Goal: Feedback & Contribution: Leave review/rating

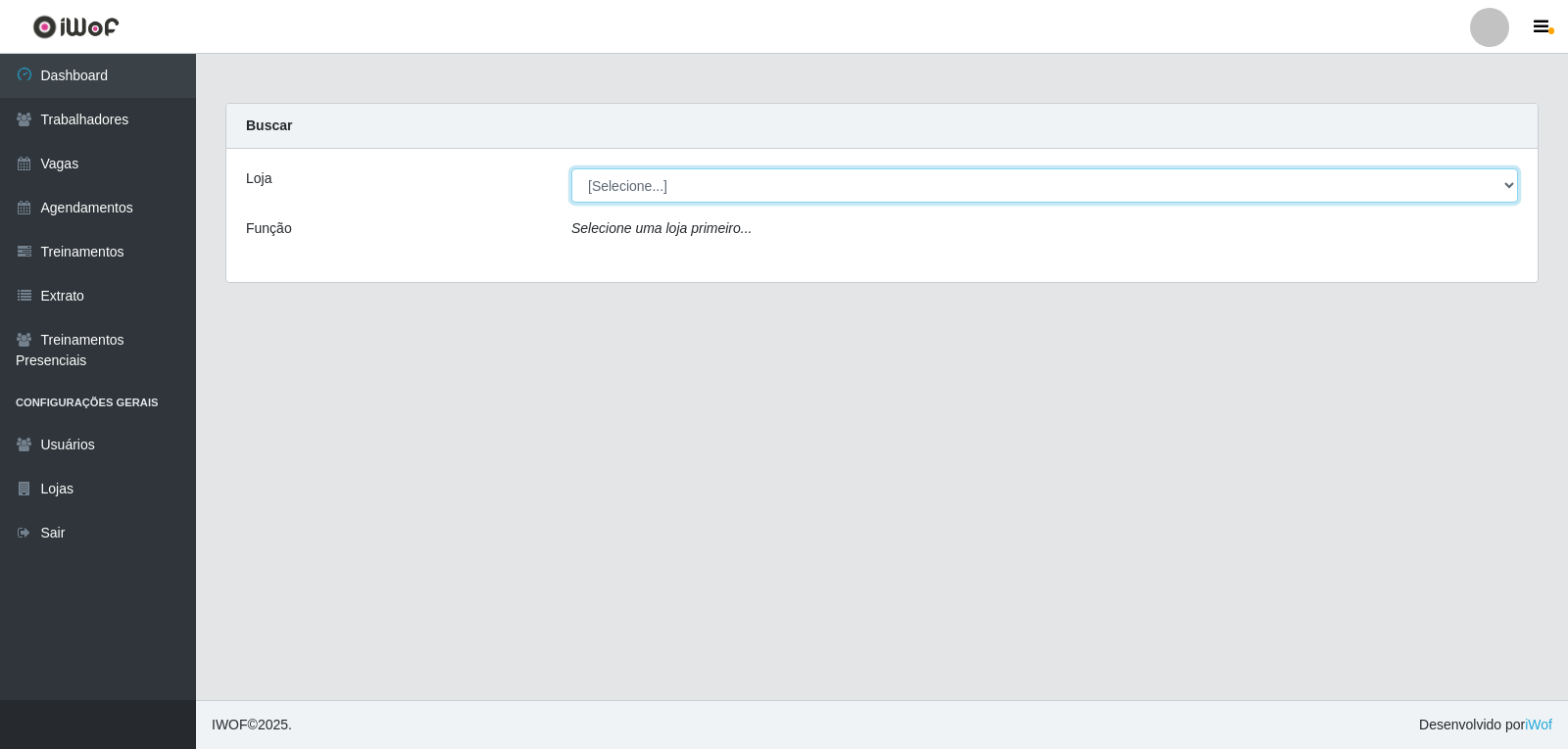
click at [713, 188] on select "[Selecione...] Rede Compras - CD Logistica" at bounding box center [1045, 186] width 947 height 34
select select "429"
click at [571, 169] on select "[Selecione...] Rede Compras - CD Logistica" at bounding box center [1045, 186] width 947 height 34
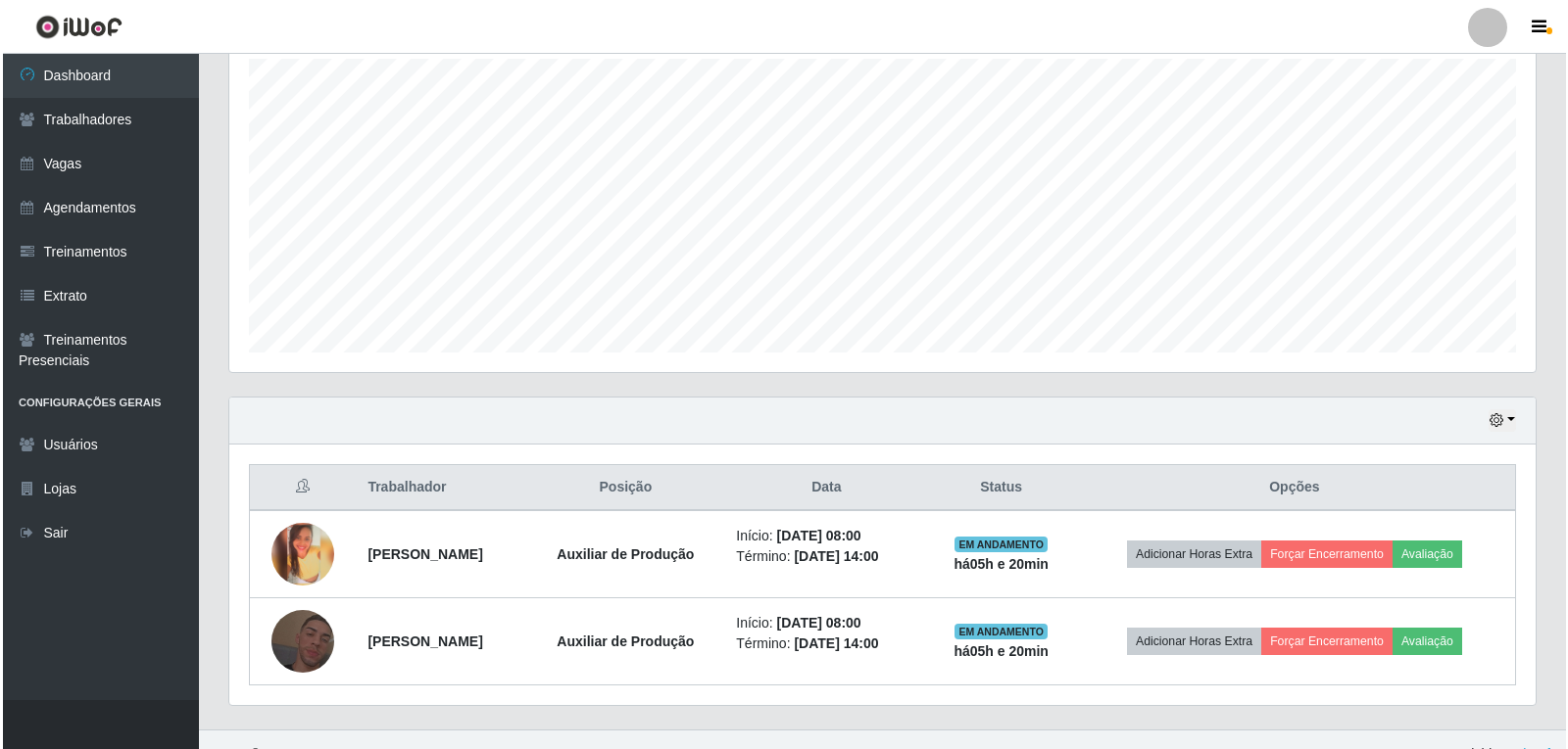
scroll to position [377, 0]
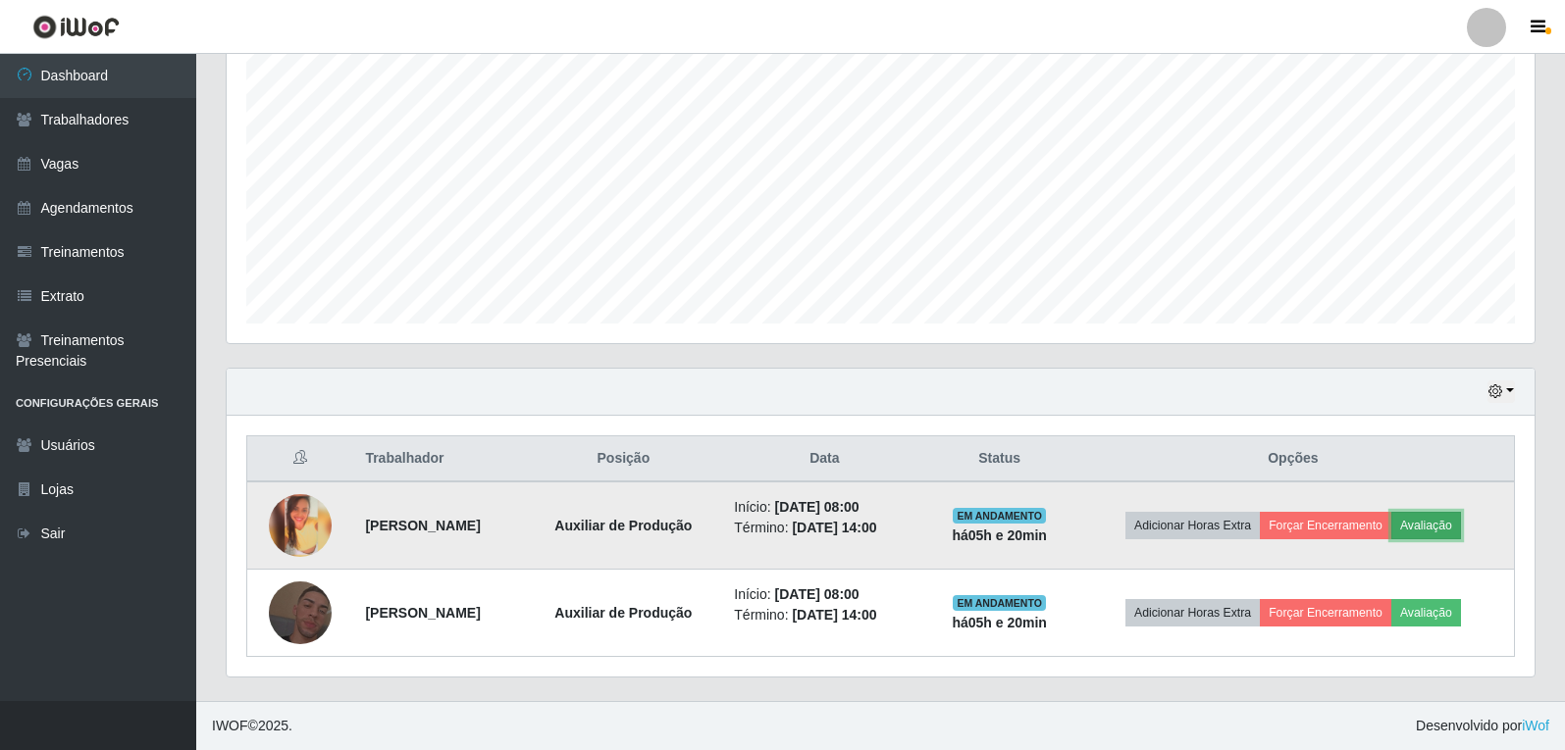
click at [1442, 530] on button "Avaliação" at bounding box center [1426, 525] width 70 height 27
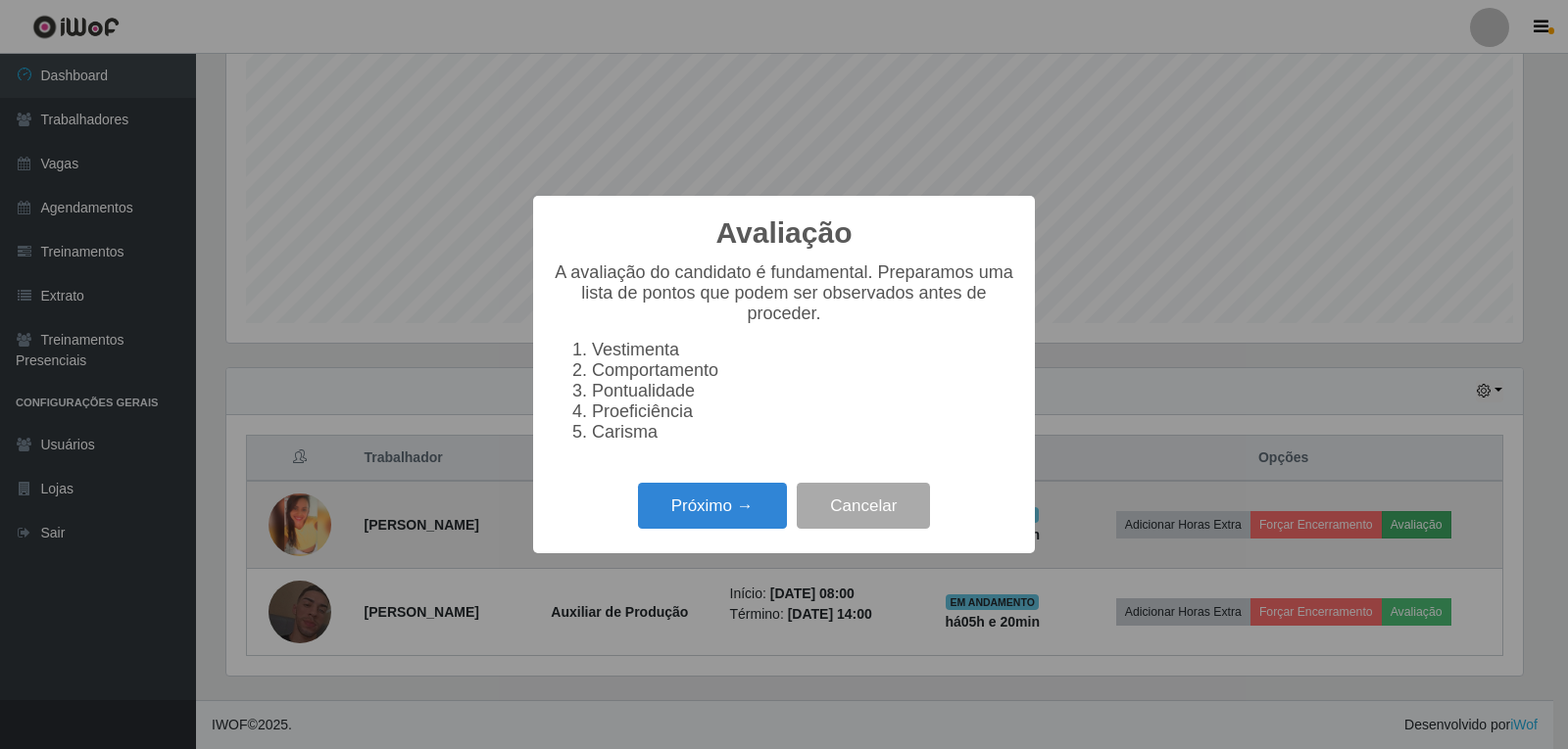
scroll to position [406, 1296]
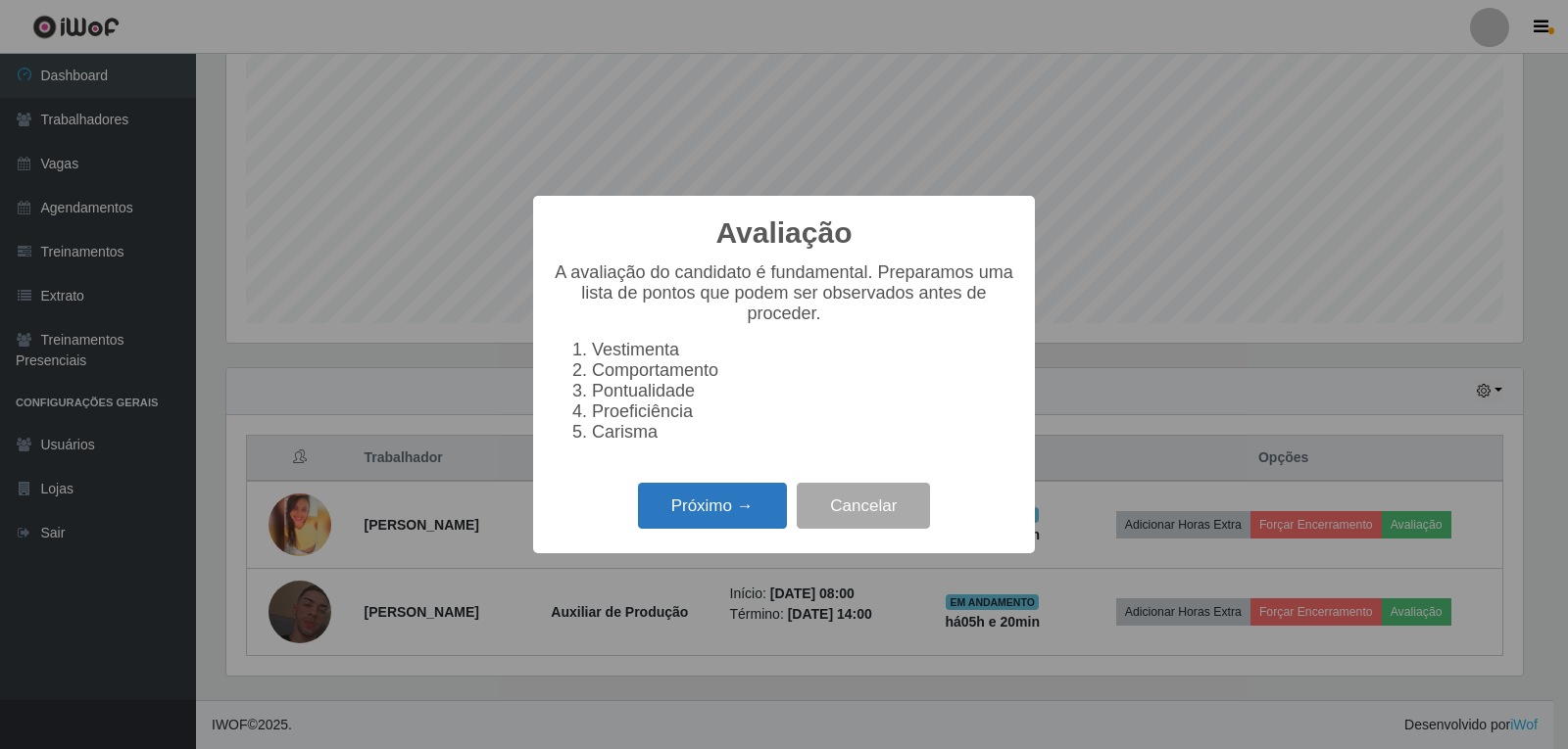
click at [708, 525] on button "Próximo →" at bounding box center [712, 506] width 149 height 46
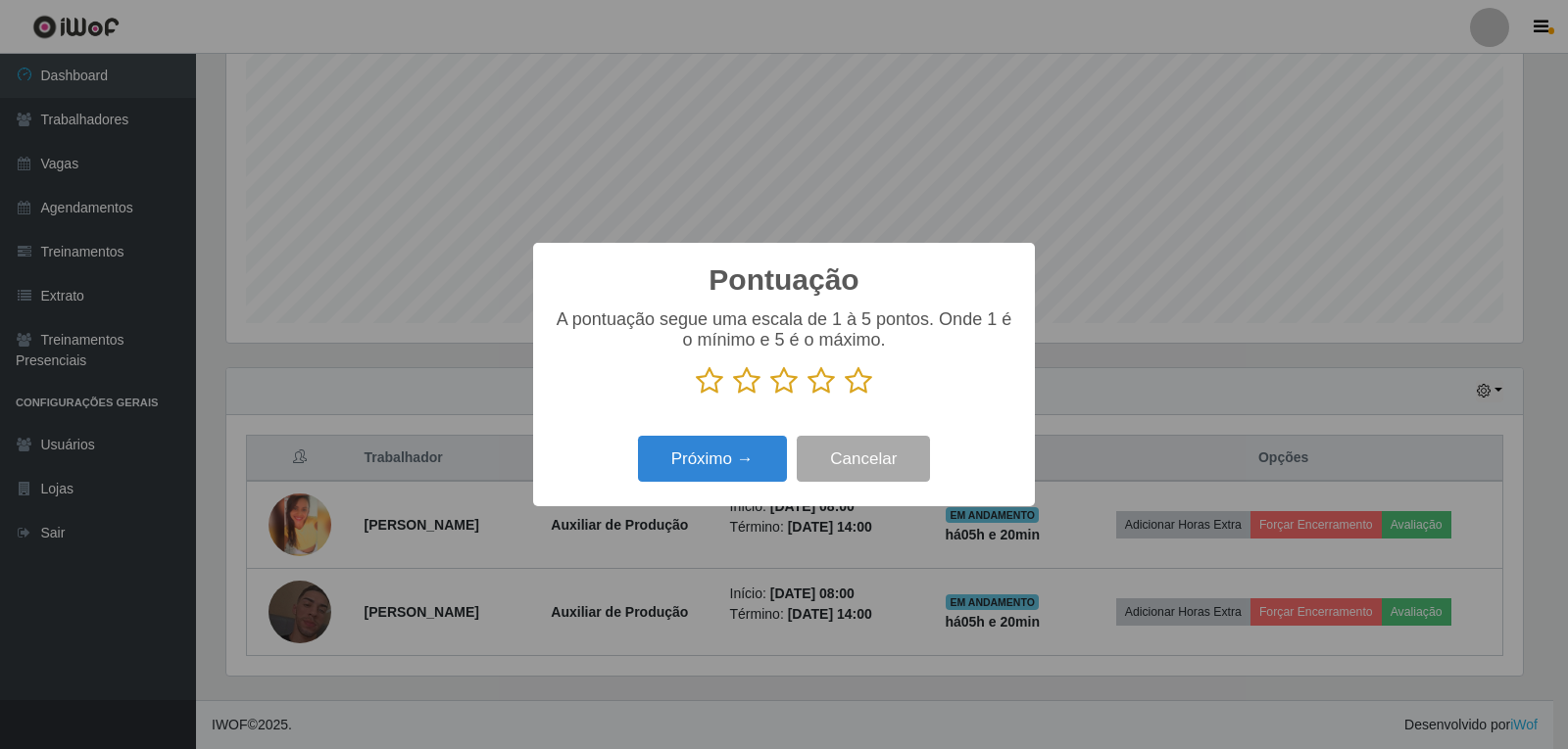
click at [864, 385] on icon at bounding box center [858, 380] width 27 height 29
click at [845, 395] on input "radio" at bounding box center [845, 395] width 0 height 0
click at [711, 469] on button "Próximo →" at bounding box center [712, 459] width 149 height 46
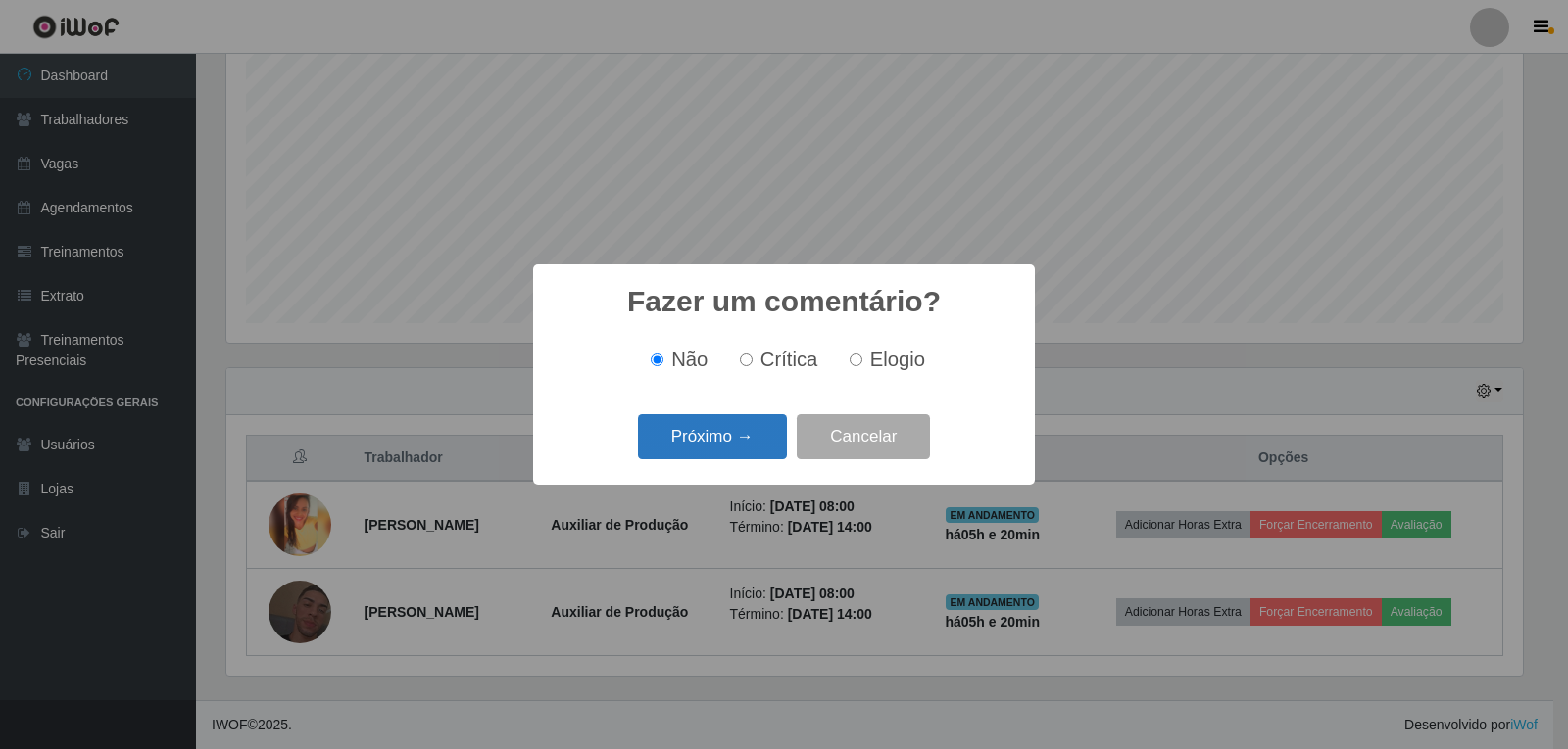
click at [729, 441] on button "Próximo →" at bounding box center [712, 437] width 149 height 46
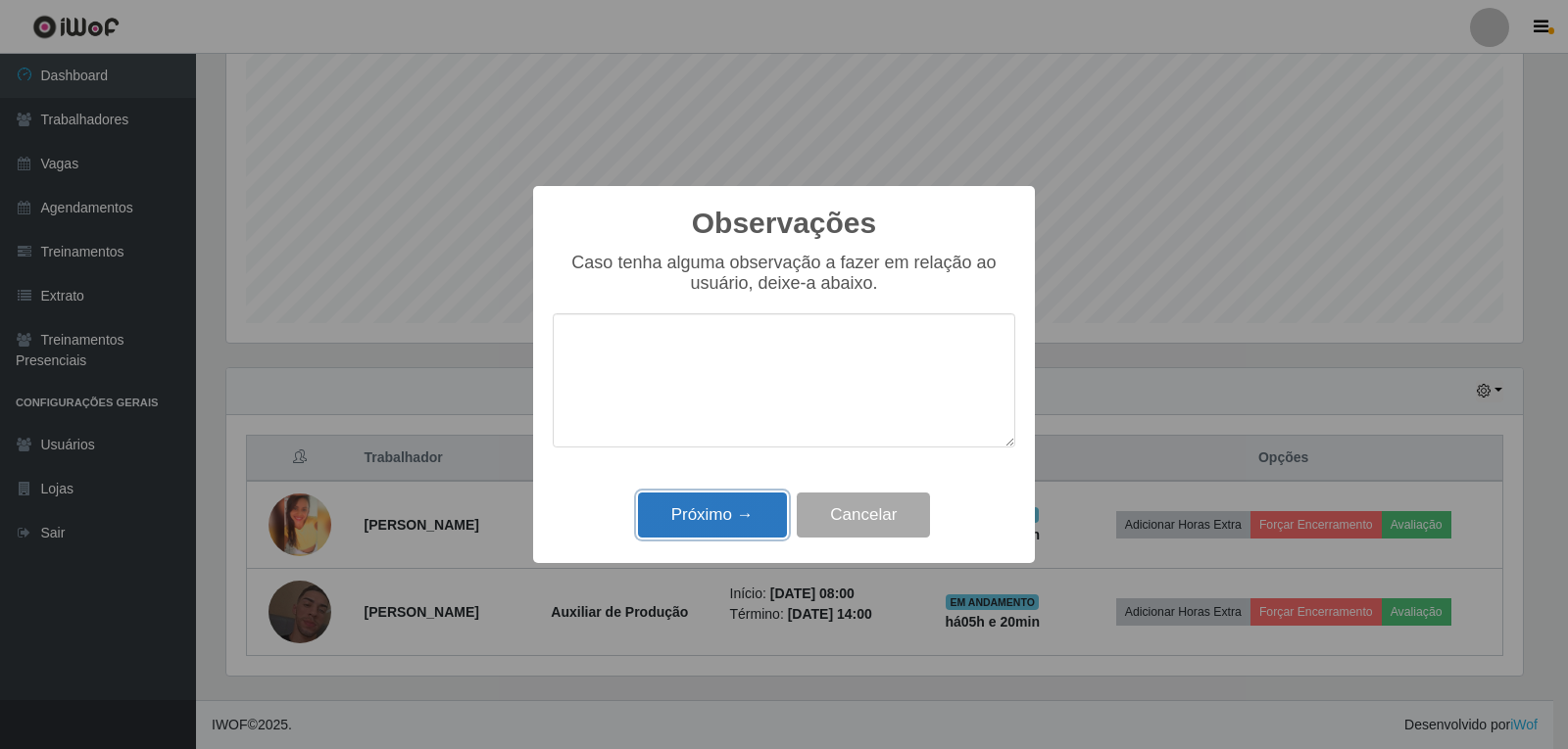
click at [715, 510] on button "Próximo →" at bounding box center [712, 515] width 149 height 46
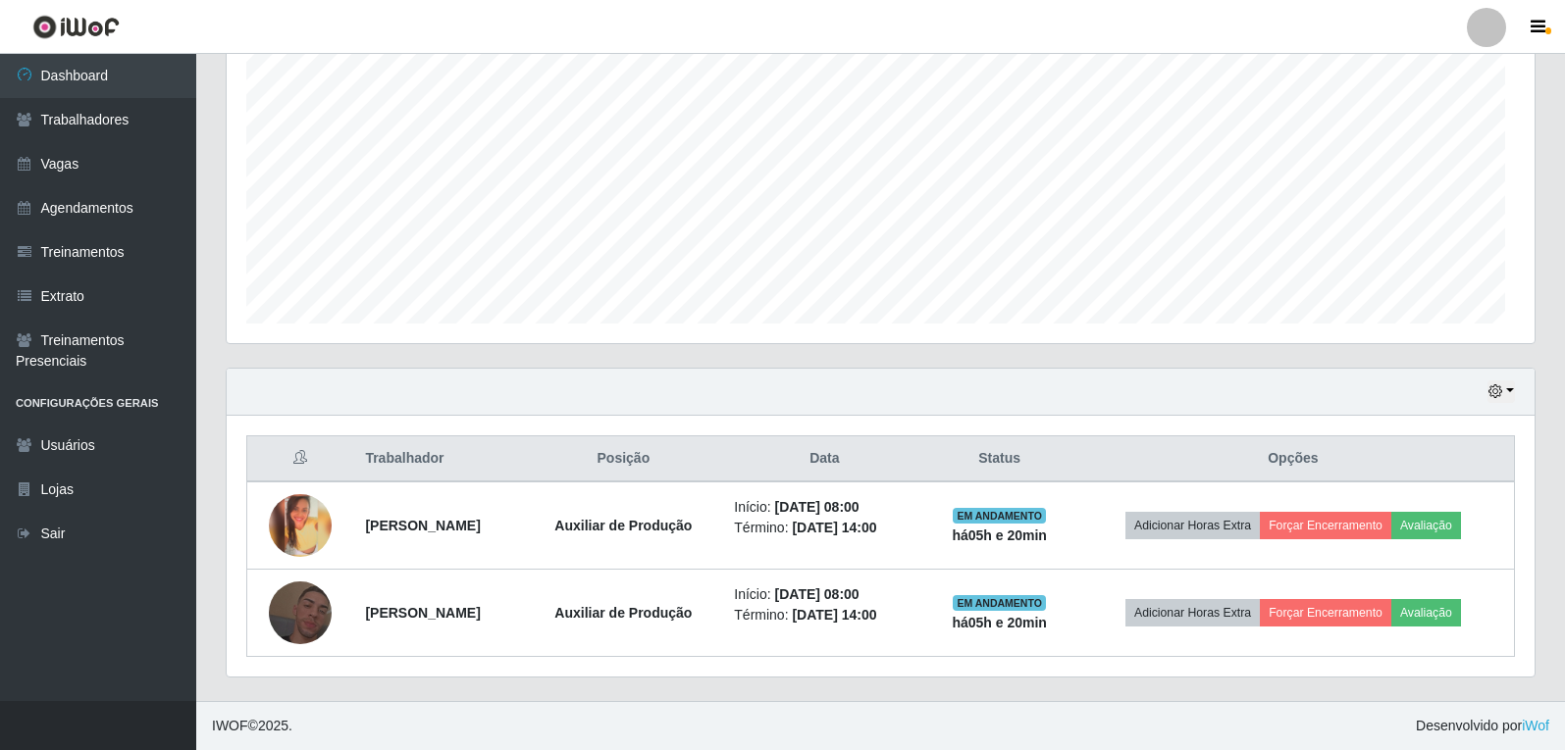
scroll to position [407, 1308]
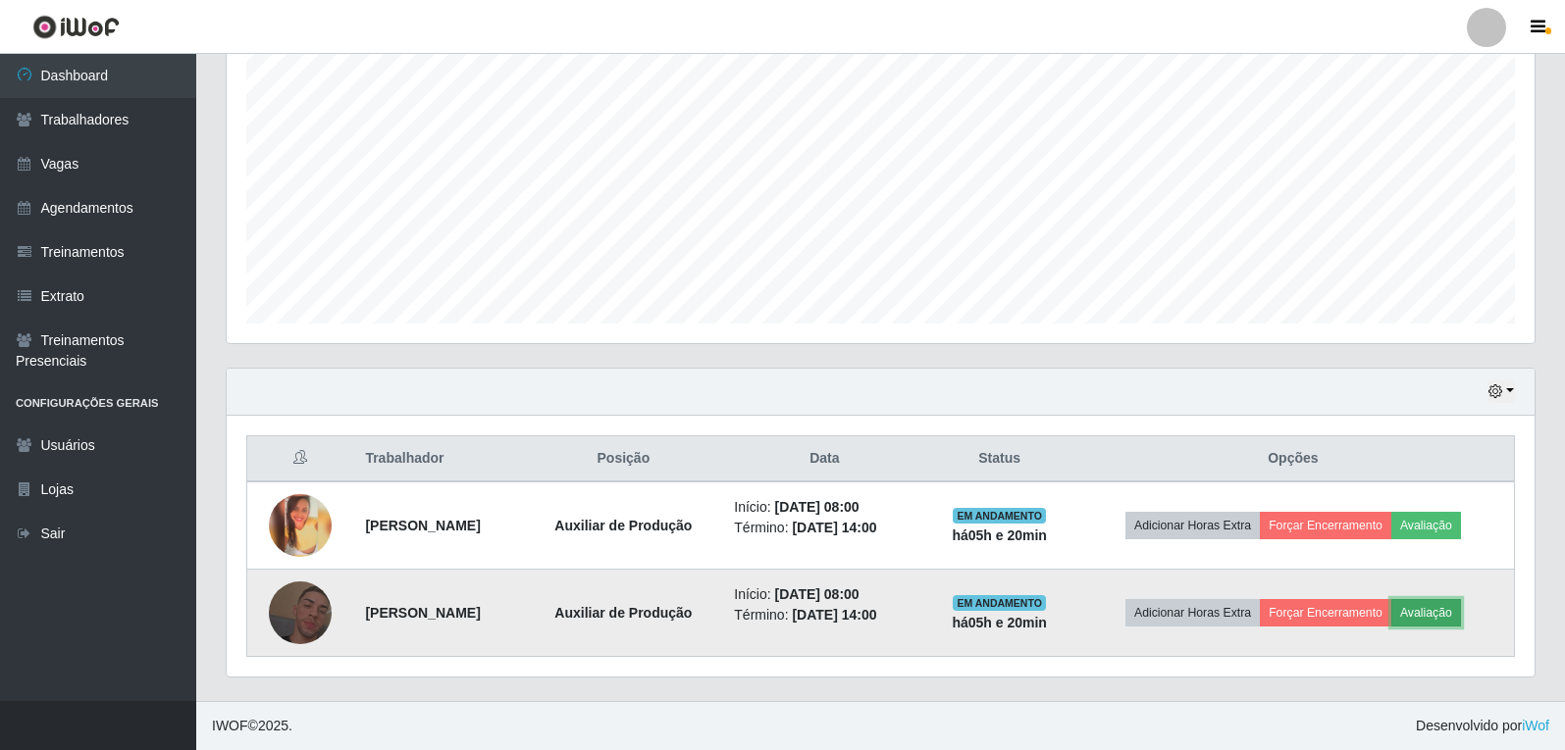
click at [1443, 612] on button "Avaliação" at bounding box center [1426, 612] width 70 height 27
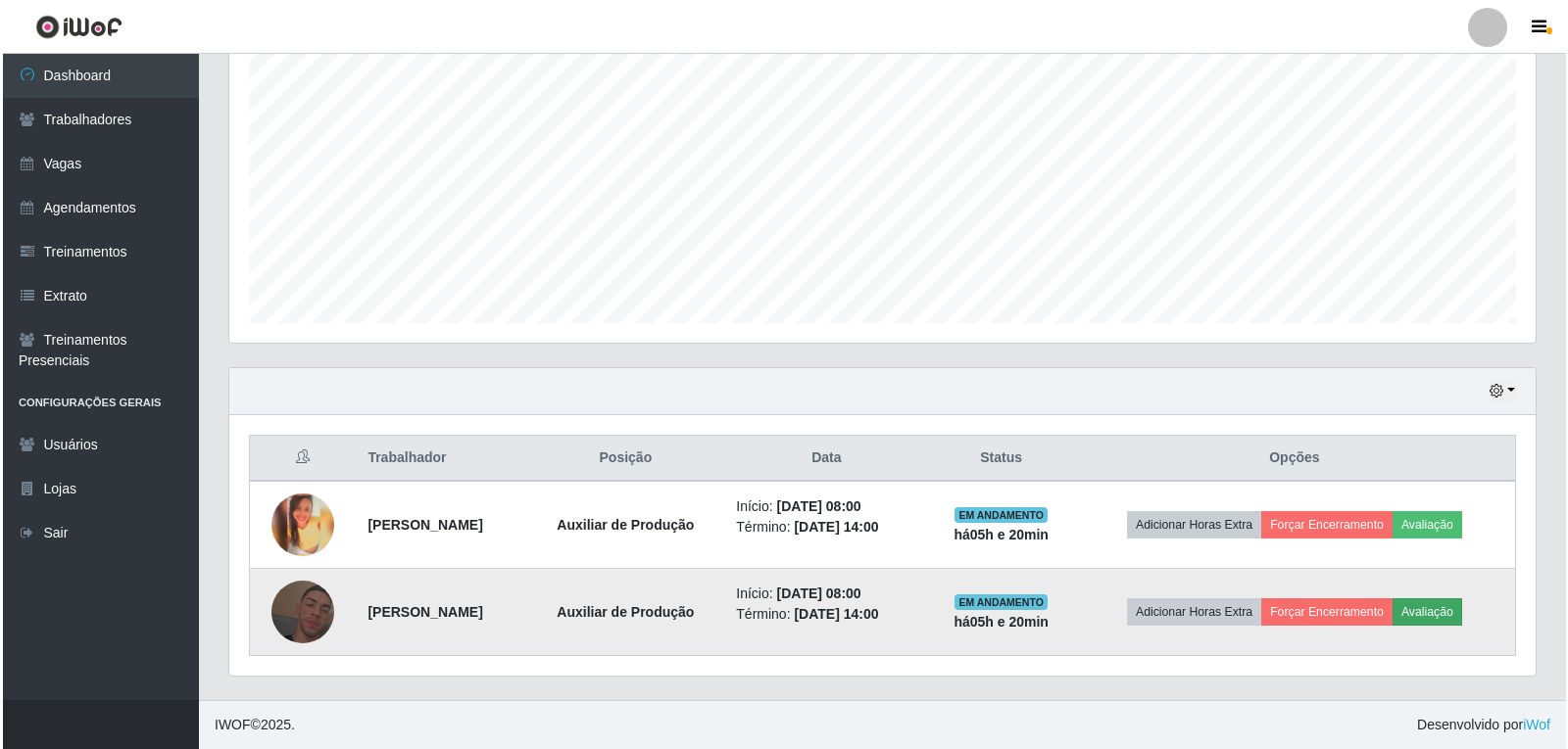
scroll to position [406, 1296]
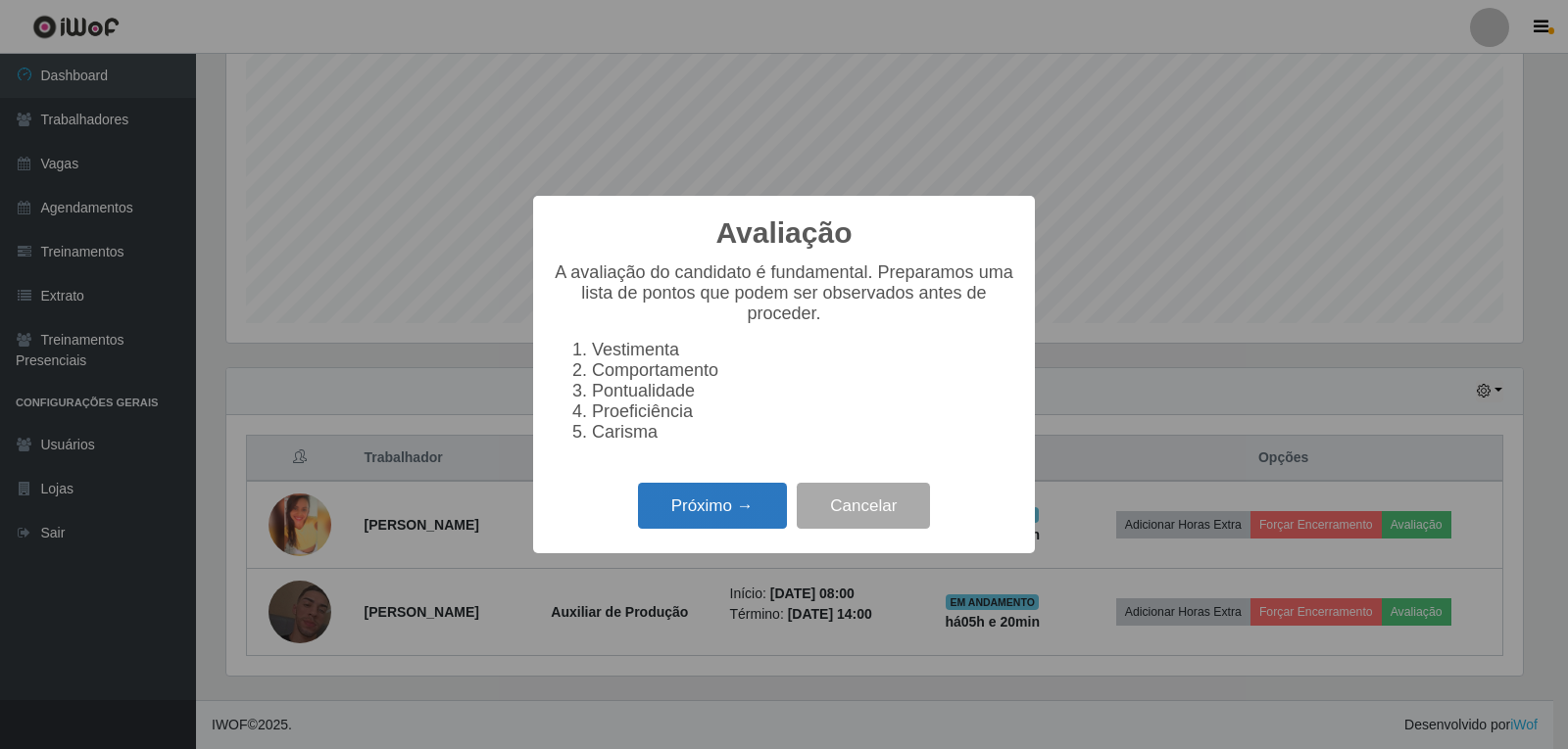
click at [697, 510] on button "Próximo →" at bounding box center [712, 506] width 149 height 46
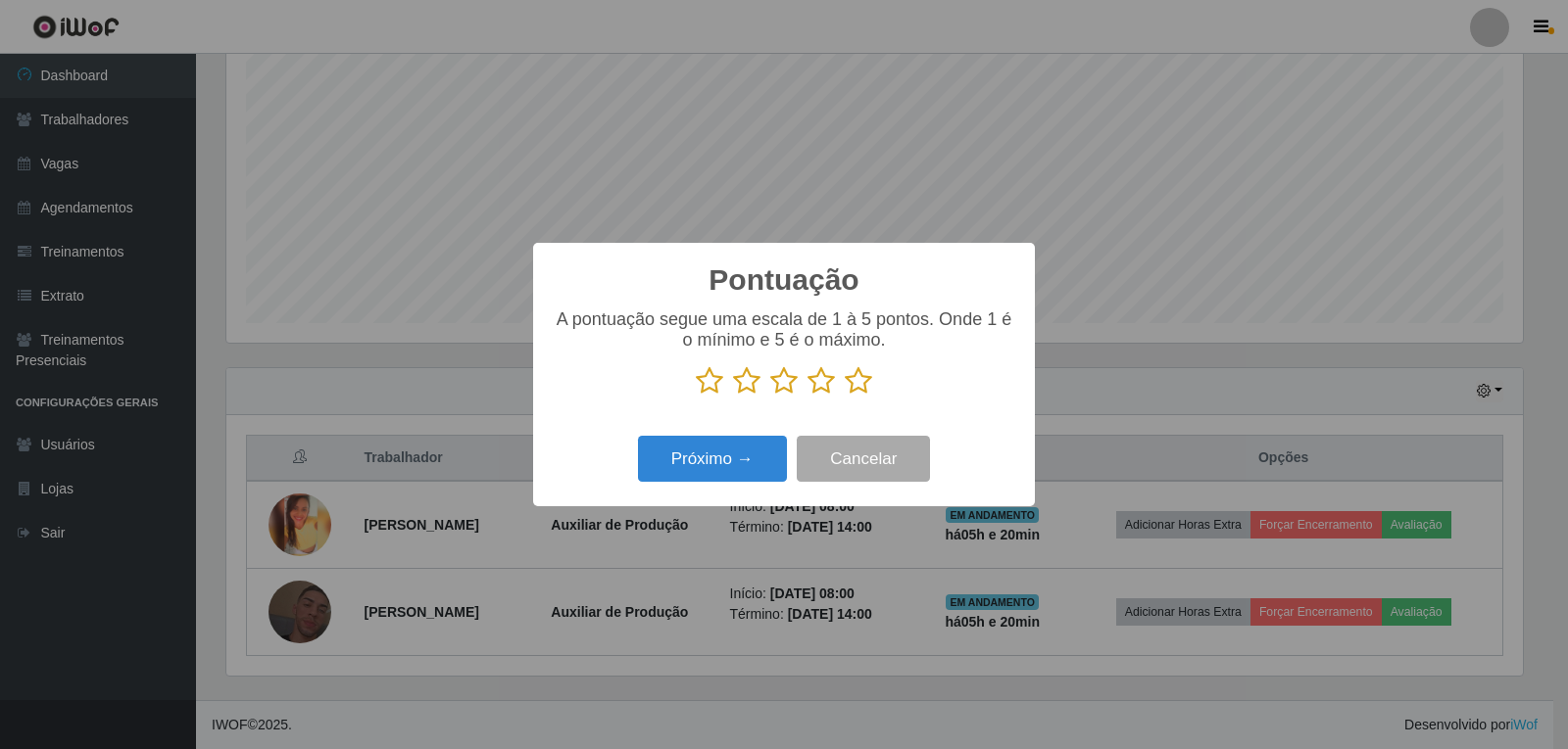
click at [861, 381] on icon at bounding box center [858, 380] width 27 height 29
click at [845, 395] on input "radio" at bounding box center [845, 395] width 0 height 0
click at [736, 470] on button "Próximo →" at bounding box center [712, 459] width 149 height 46
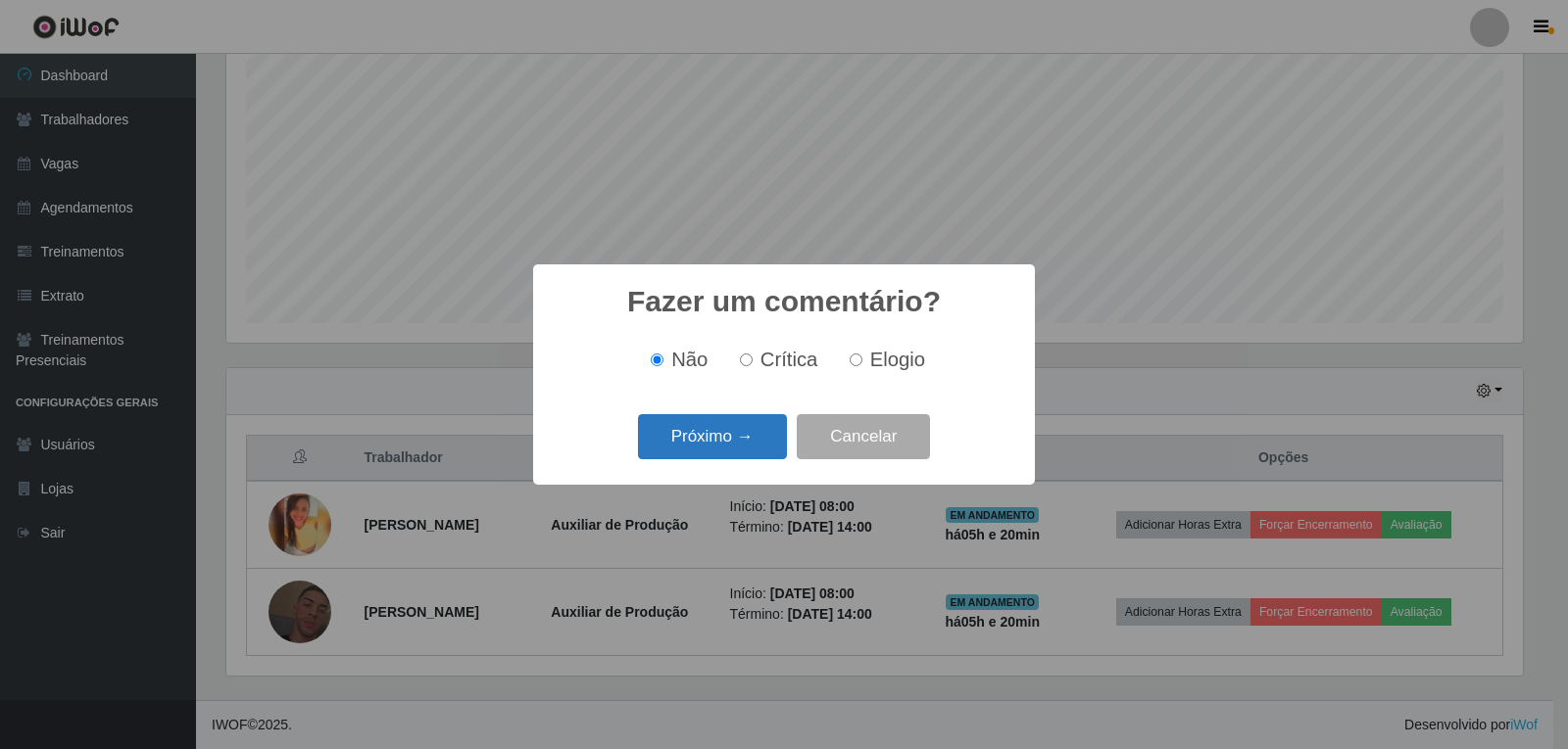
click at [738, 436] on button "Próximo →" at bounding box center [712, 437] width 149 height 46
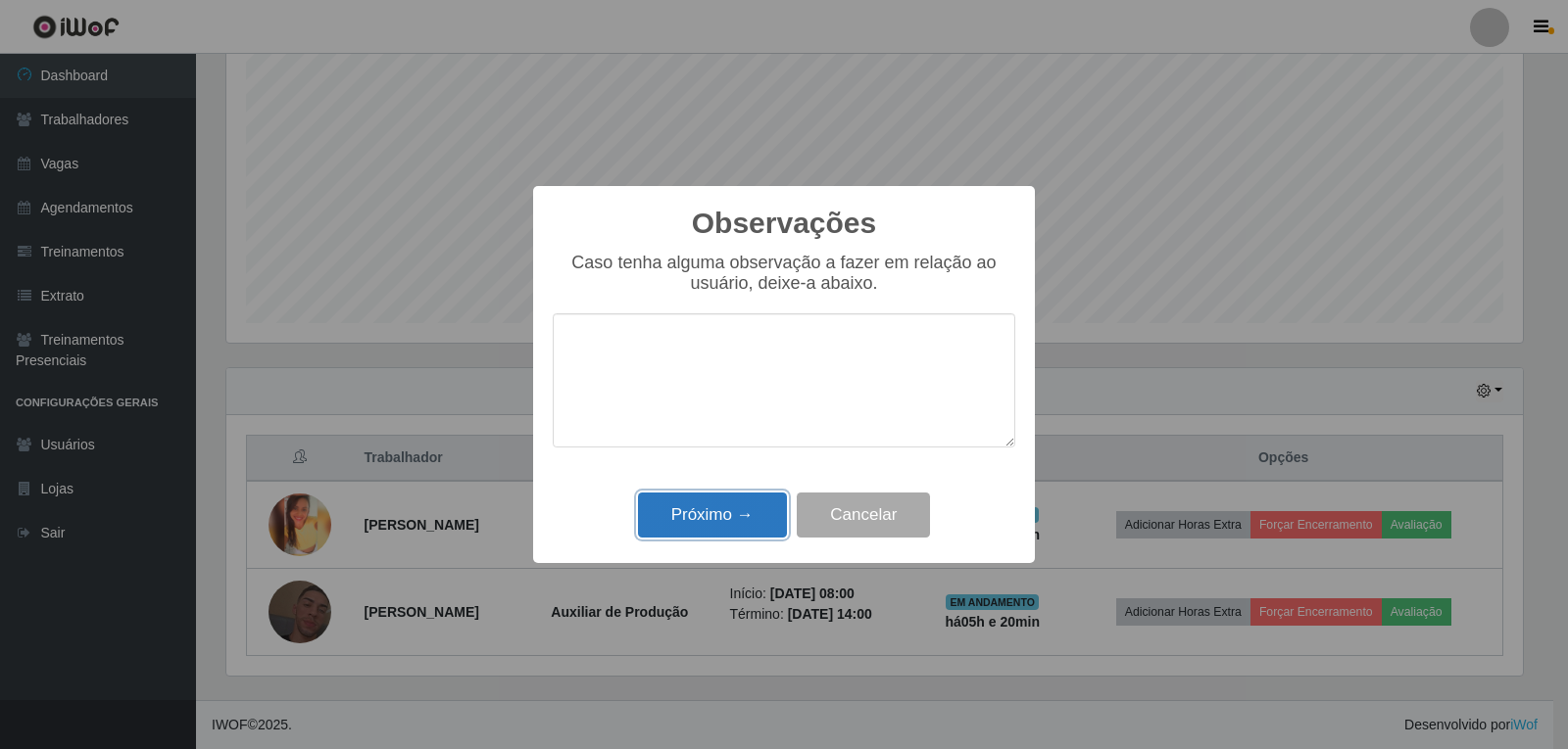
click at [722, 516] on button "Próximo →" at bounding box center [712, 515] width 149 height 46
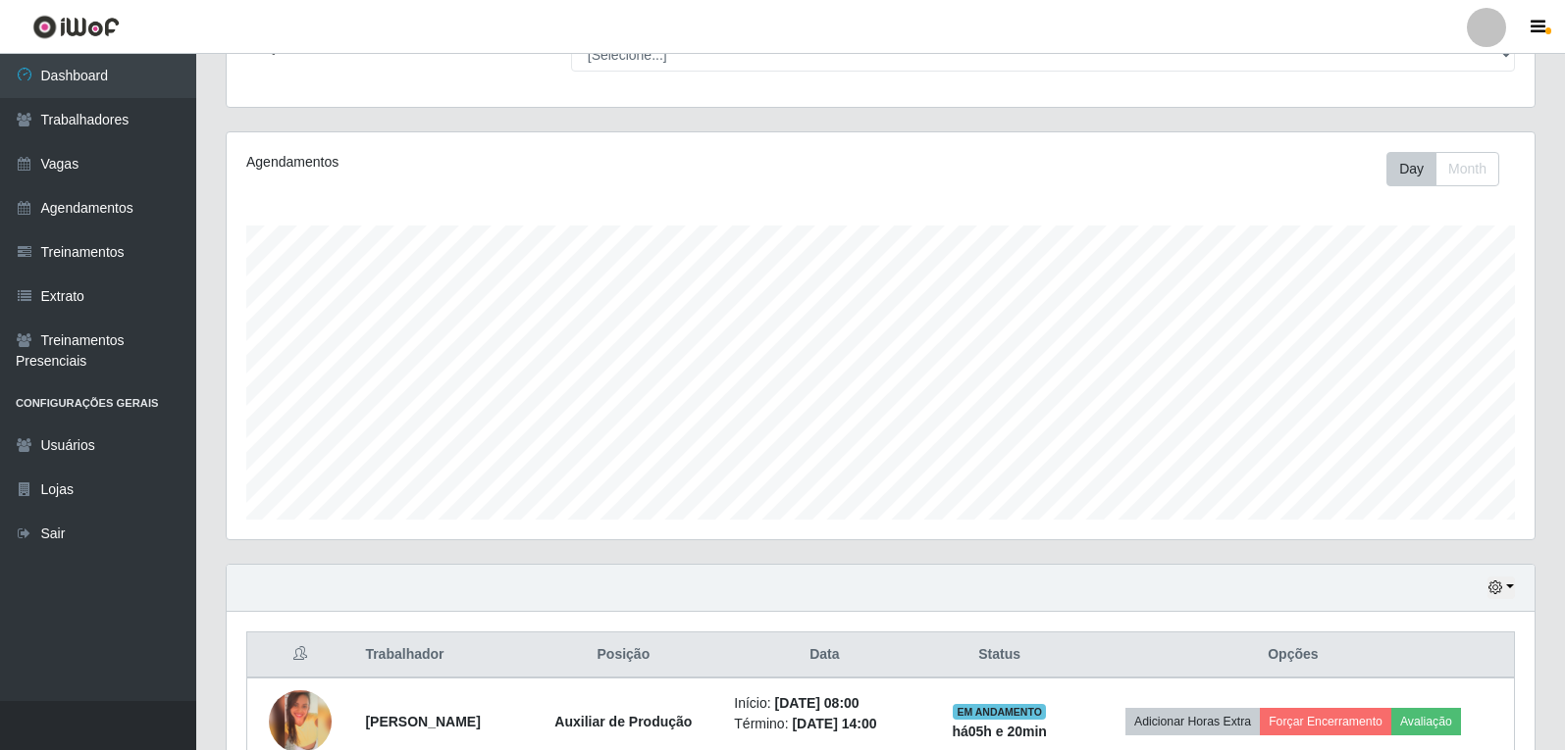
scroll to position [83, 0]
